Goal: Transaction & Acquisition: Purchase product/service

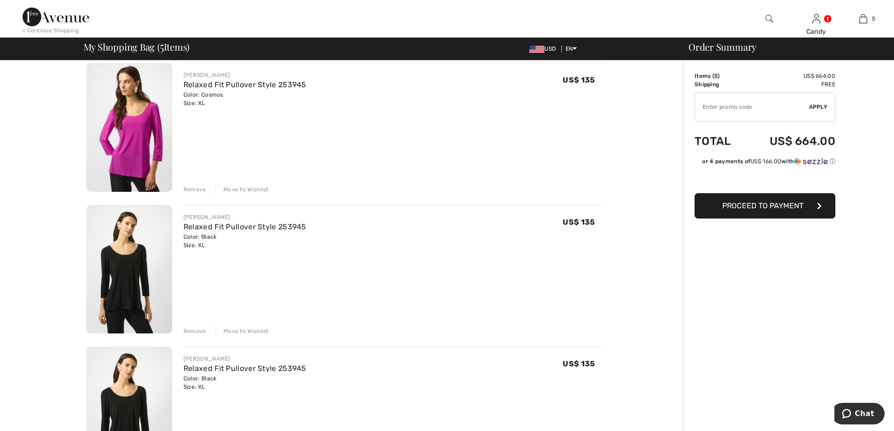
scroll to position [112, 0]
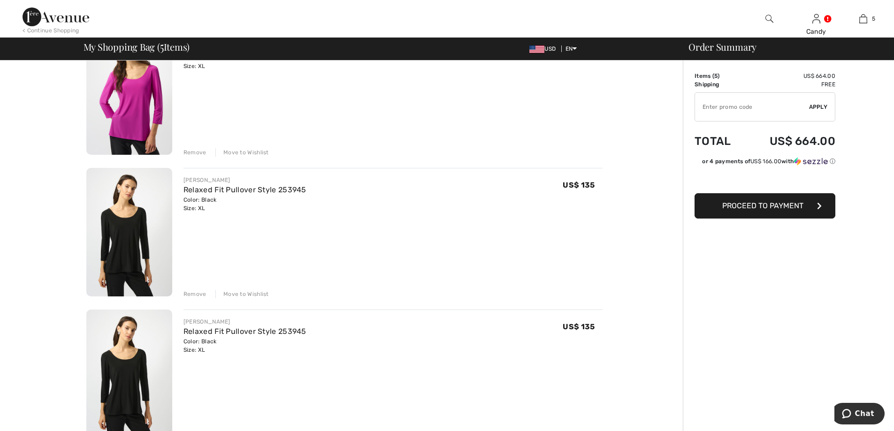
click at [200, 294] on div "Remove" at bounding box center [195, 294] width 23 height 8
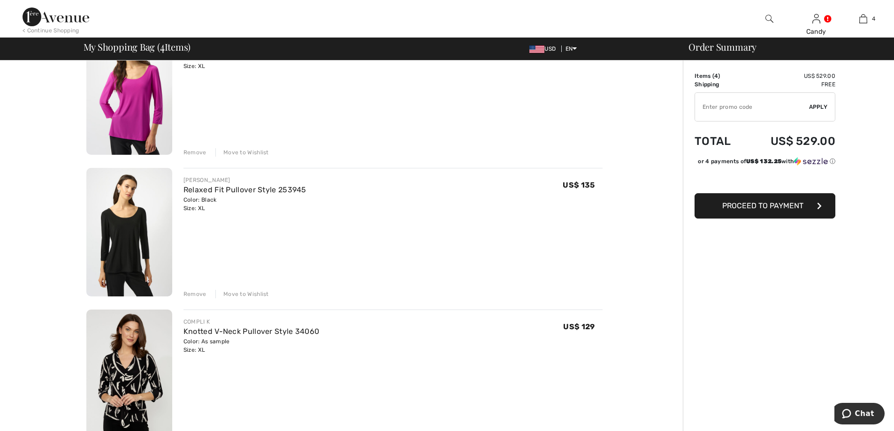
click at [199, 152] on div "Remove" at bounding box center [195, 152] width 23 height 8
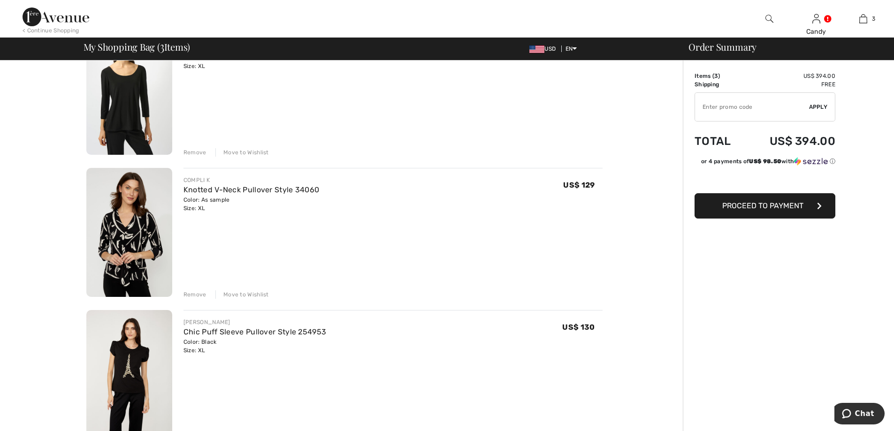
scroll to position [100, 0]
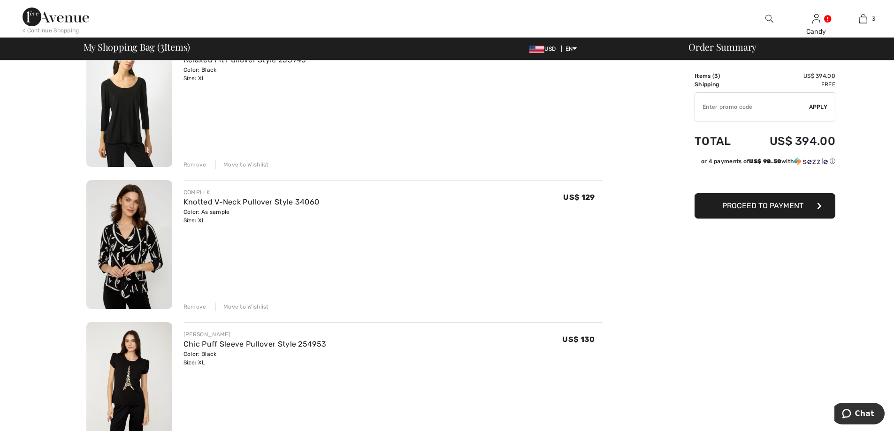
click at [196, 306] on div "Remove" at bounding box center [195, 307] width 23 height 8
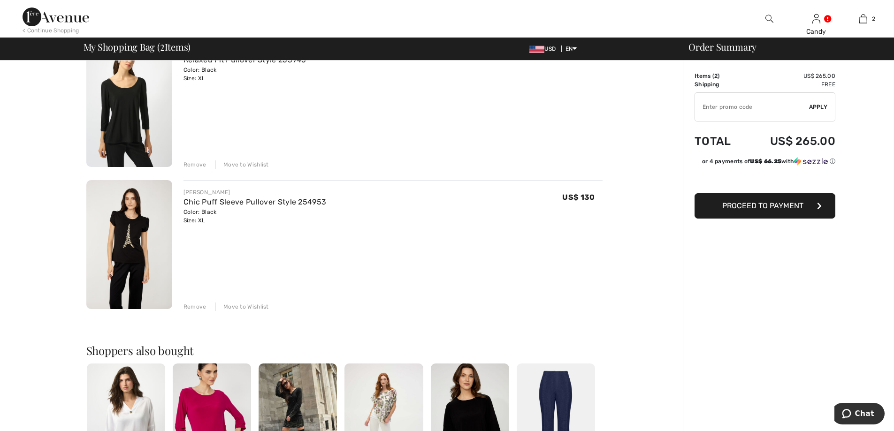
click at [199, 165] on div "Remove" at bounding box center [195, 165] width 23 height 8
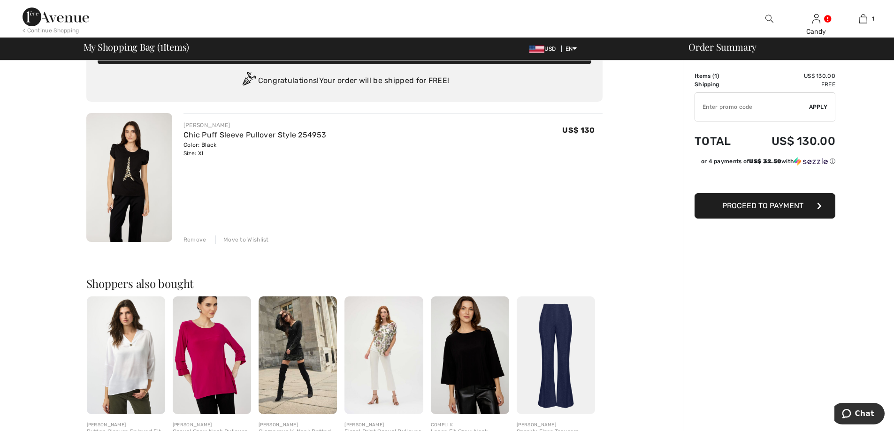
scroll to position [0, 0]
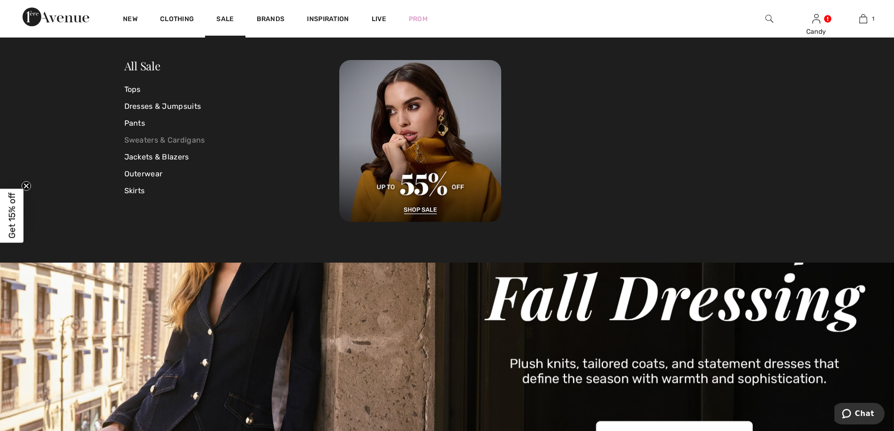
click at [148, 140] on link "Sweaters & Cardigans" at bounding box center [231, 140] width 215 height 17
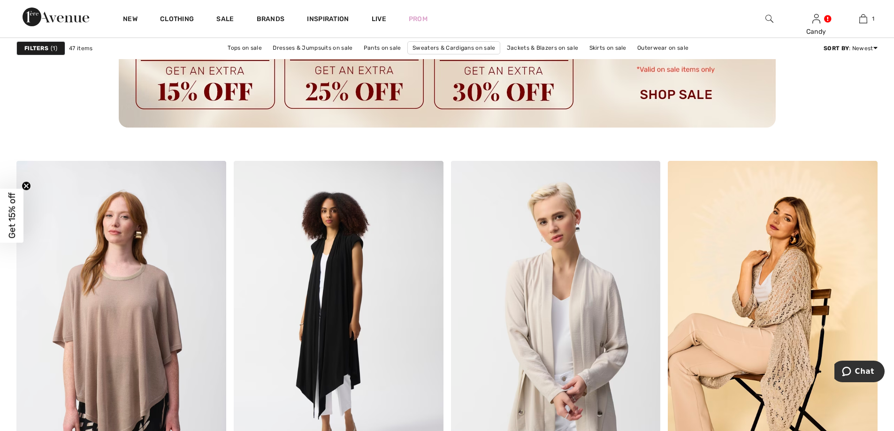
scroll to position [1413, 0]
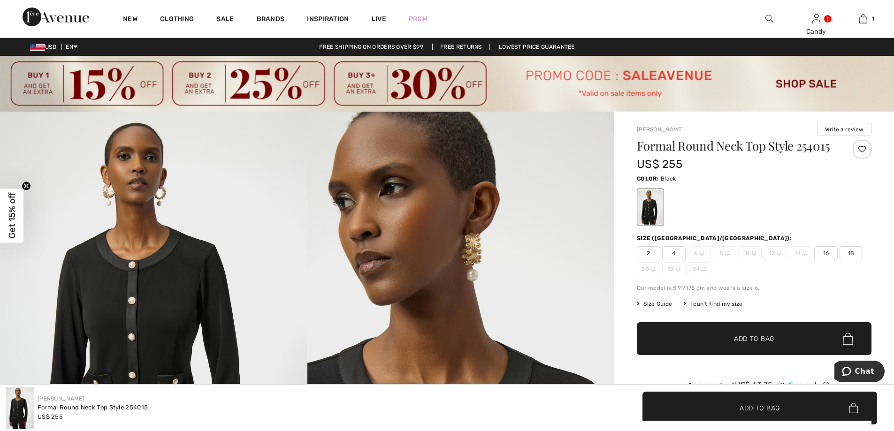
click at [830, 253] on span "16" at bounding box center [825, 253] width 23 height 14
click at [790, 339] on span "✔ Added to Bag Add to Bag" at bounding box center [754, 339] width 235 height 33
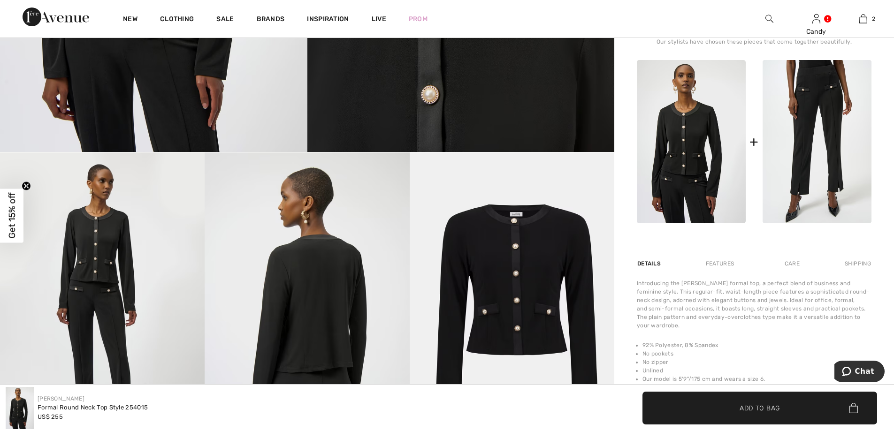
scroll to position [461, 0]
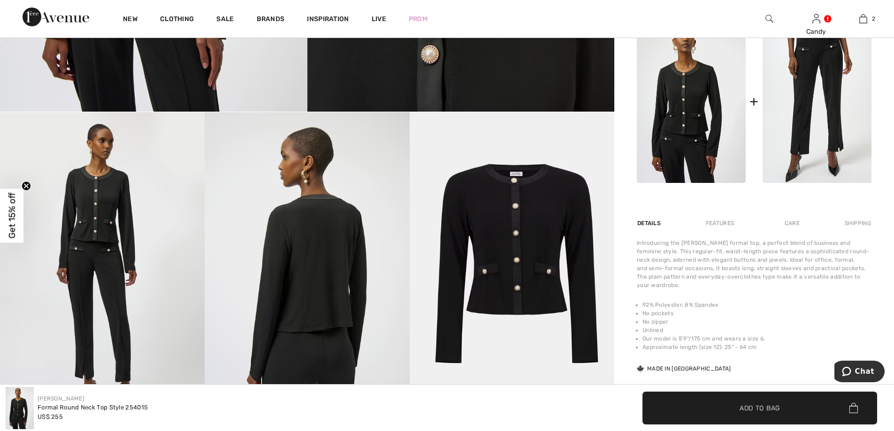
click at [531, 254] on img at bounding box center [512, 265] width 205 height 307
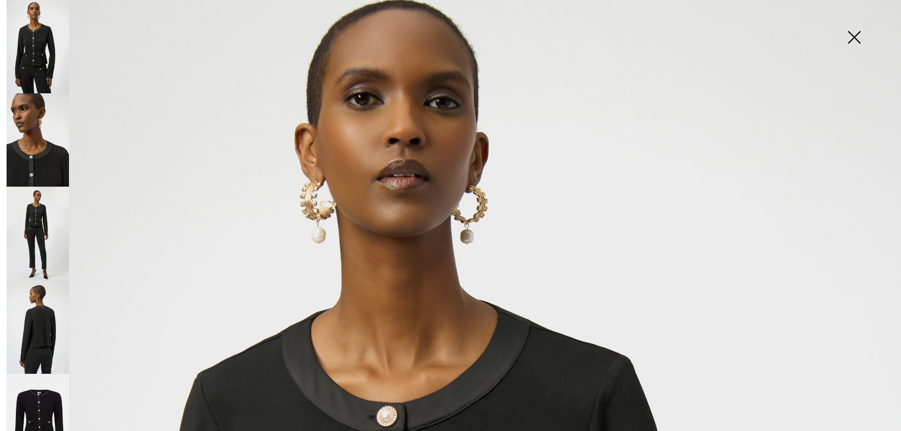
scroll to position [0, 0]
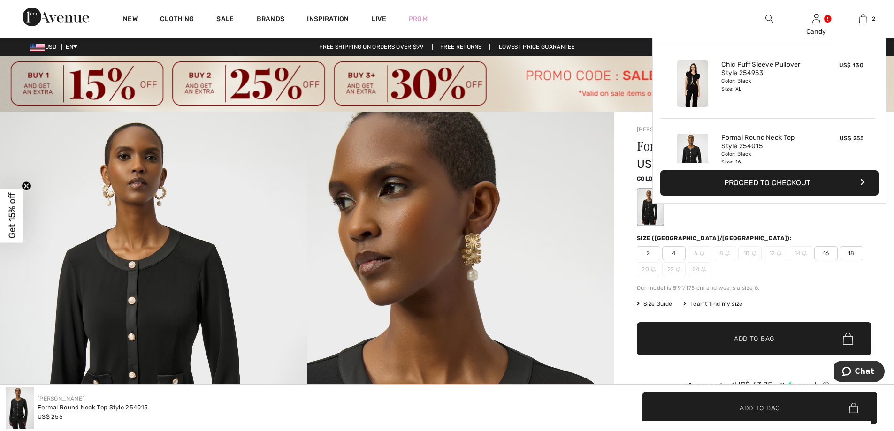
click at [787, 180] on button "Proceed to Checkout" at bounding box center [770, 182] width 218 height 25
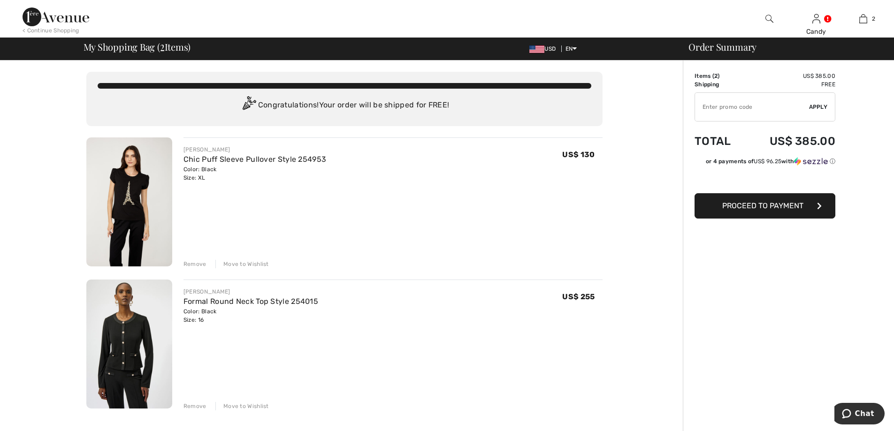
click at [250, 266] on div "Move to Wishlist" at bounding box center [242, 264] width 54 height 8
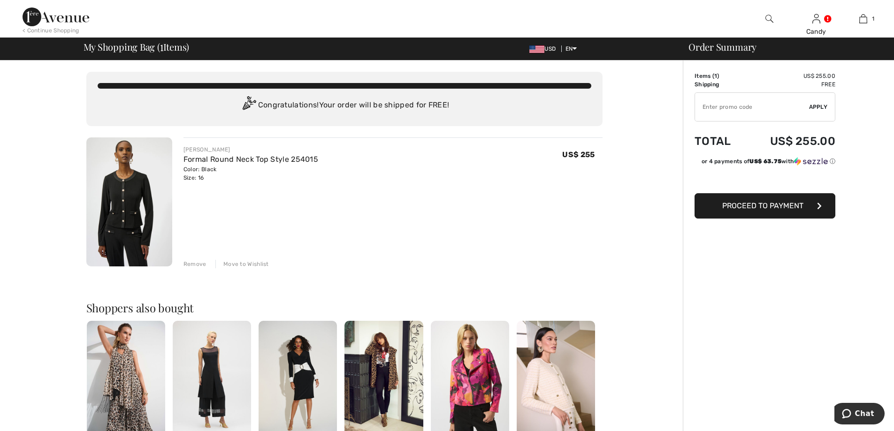
click at [762, 206] on span "Proceed to Payment" at bounding box center [762, 205] width 81 height 9
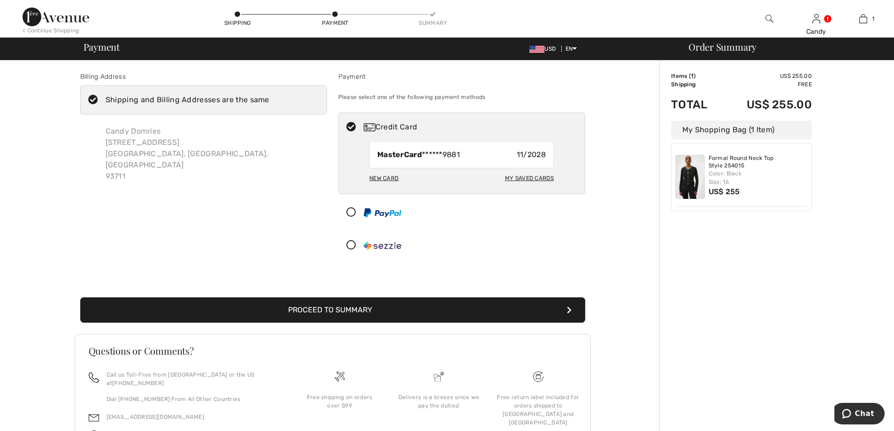
click at [519, 175] on div "My Saved Cards" at bounding box center [529, 178] width 49 height 16
radio input "true"
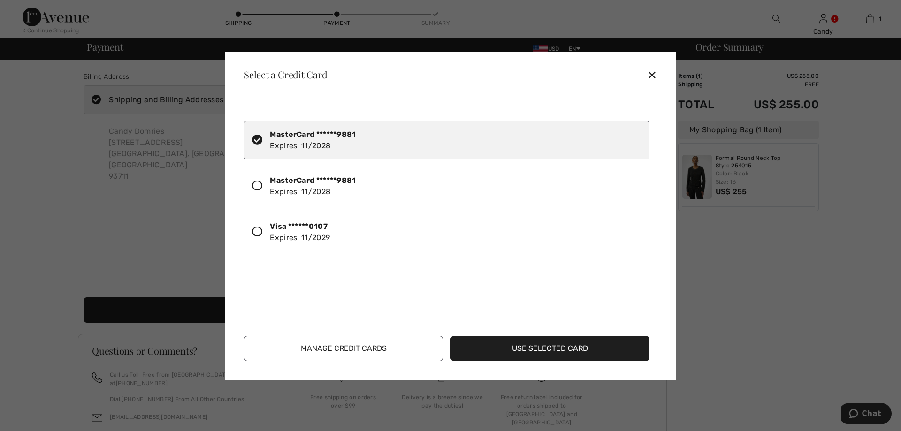
click at [261, 229] on icon at bounding box center [257, 232] width 10 height 10
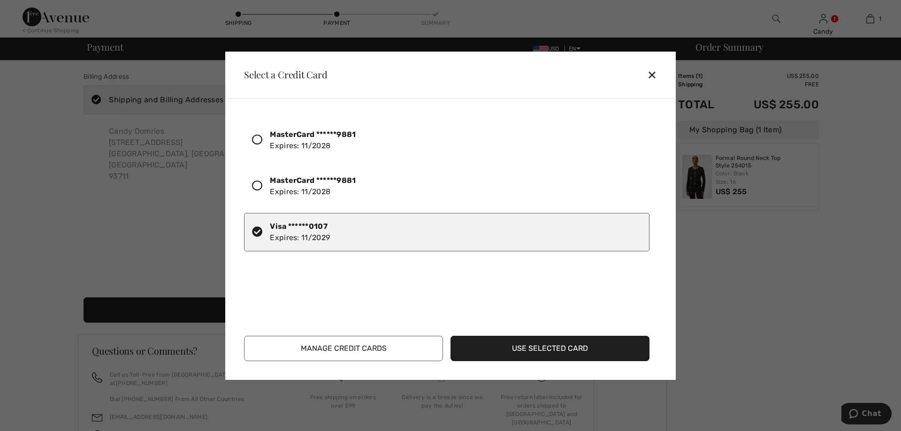
click at [520, 344] on button "Use Selected Card" at bounding box center [550, 348] width 199 height 25
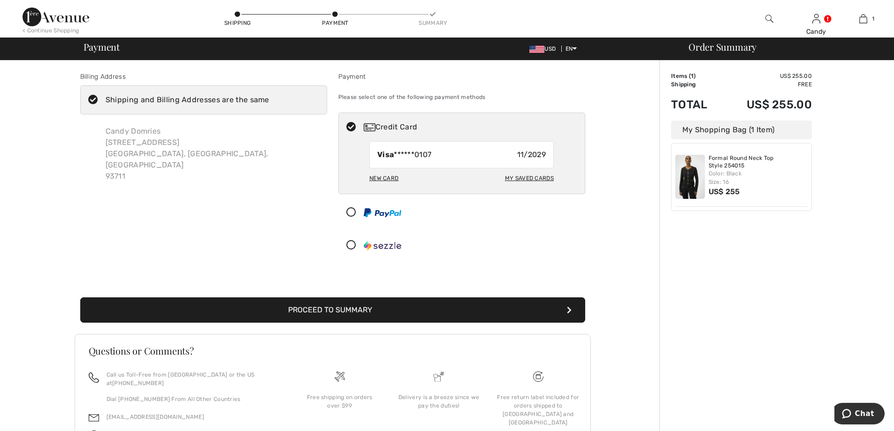
click at [89, 98] on icon at bounding box center [93, 100] width 25 height 10
click at [269, 98] on input "Shipping and Billing Addresses are the same" at bounding box center [272, 100] width 6 height 28
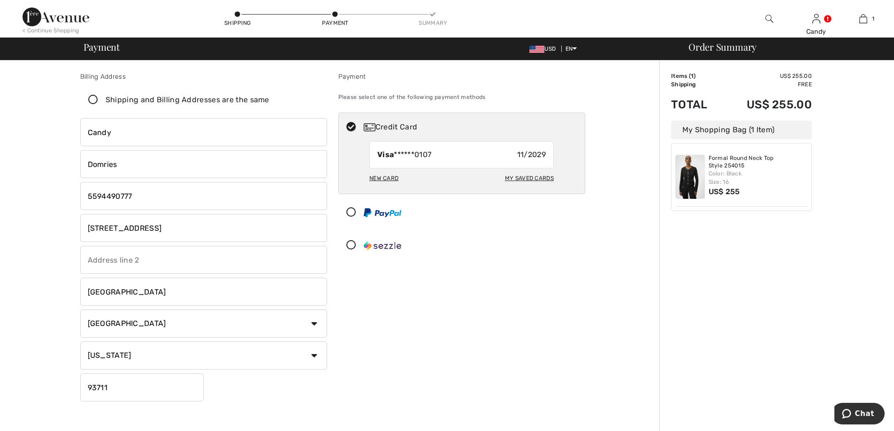
checkbox input "false"
drag, startPoint x: 141, startPoint y: 192, endPoint x: 17, endPoint y: 224, distance: 127.9
click at [17, 224] on div "Billing Address Shipping and Billing Addresses are the same Candy Domries 2238 …" at bounding box center [333, 346] width 654 height 571
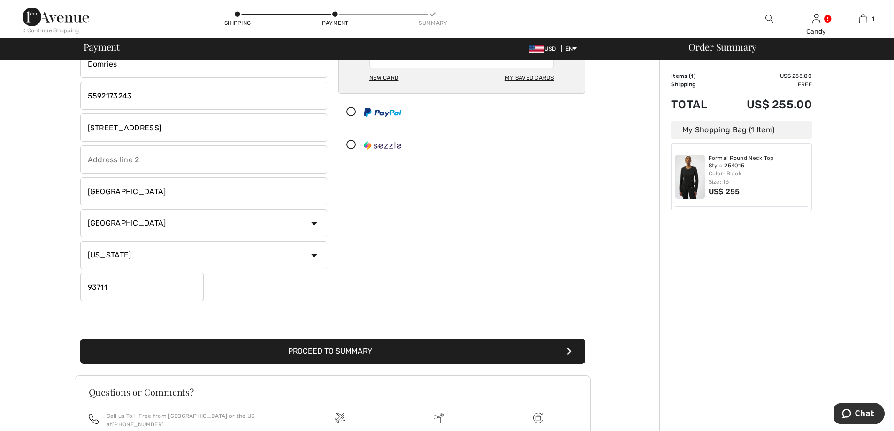
scroll to position [131, 0]
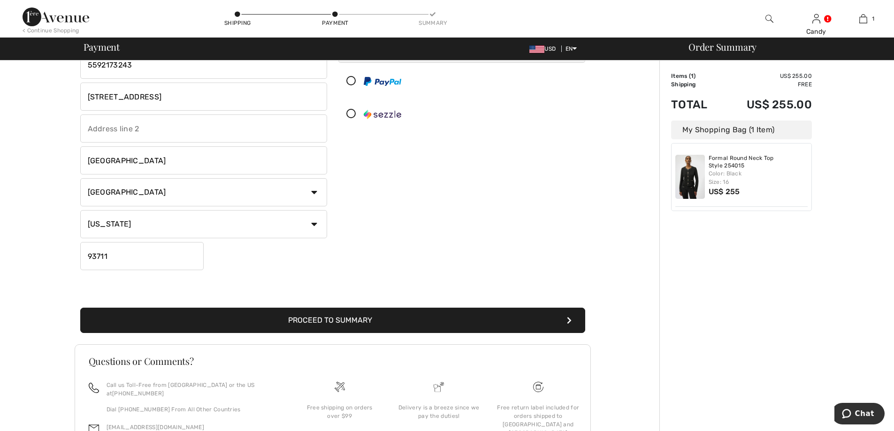
type input "5592173243"
click at [395, 323] on button "Proceed to Summary" at bounding box center [332, 320] width 505 height 25
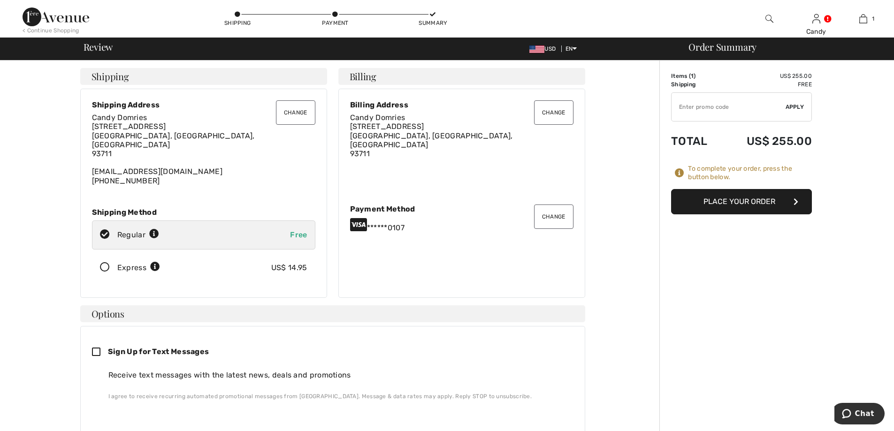
click at [293, 113] on button "Change" at bounding box center [295, 112] width 39 height 24
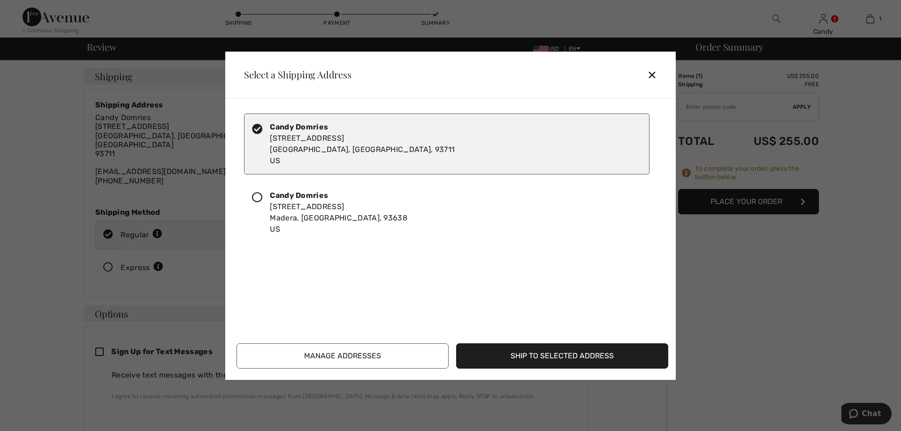
click at [258, 197] on icon at bounding box center [257, 197] width 10 height 10
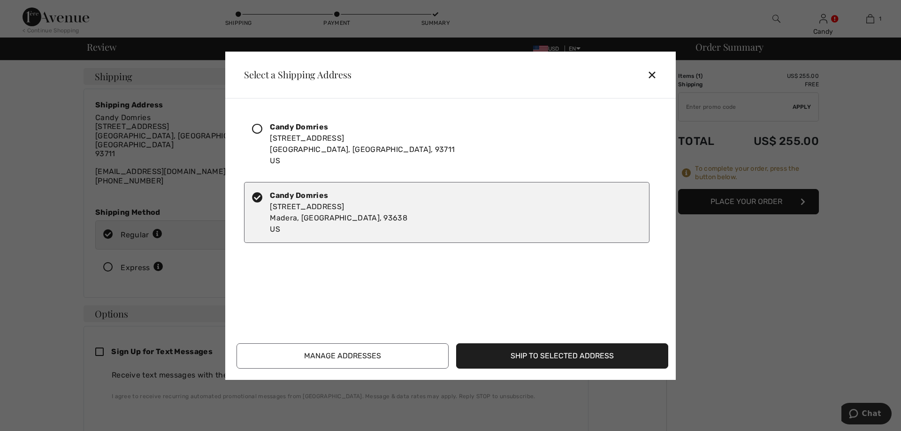
click at [515, 354] on button "Ship to Selected Address" at bounding box center [562, 356] width 212 height 25
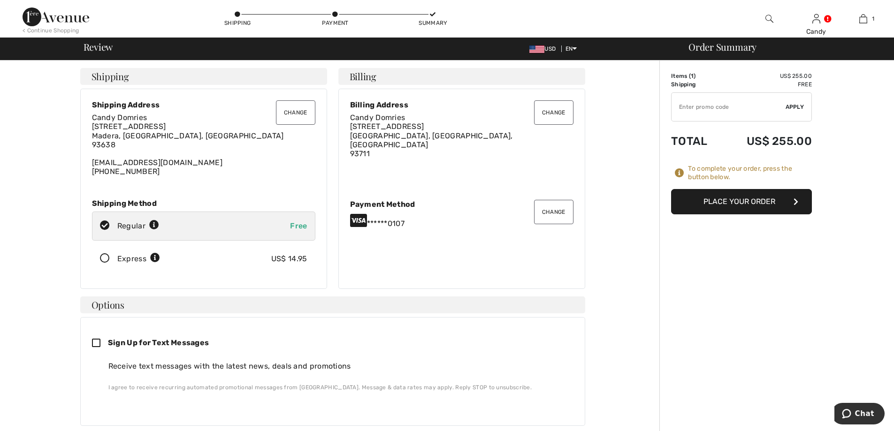
click at [749, 203] on button "Place Your Order" at bounding box center [741, 201] width 141 height 25
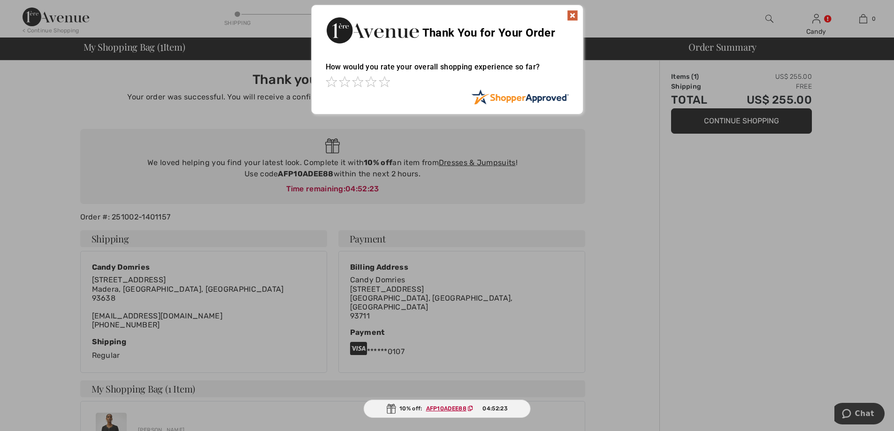
click at [575, 12] on img at bounding box center [572, 15] width 11 height 11
